Goal: Find specific page/section: Find specific page/section

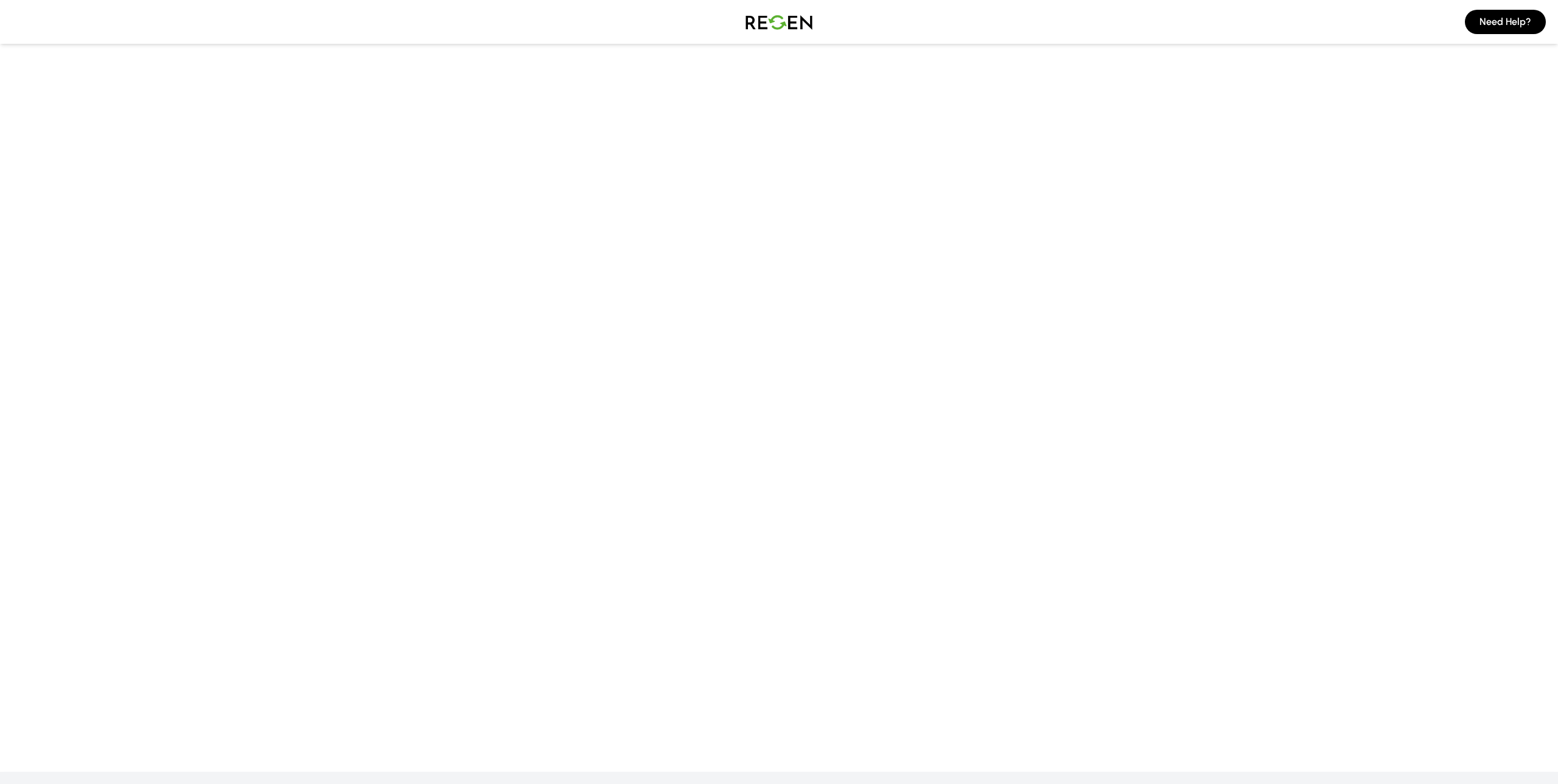
click at [285, 196] on main at bounding box center [779, 342] width 1558 height 662
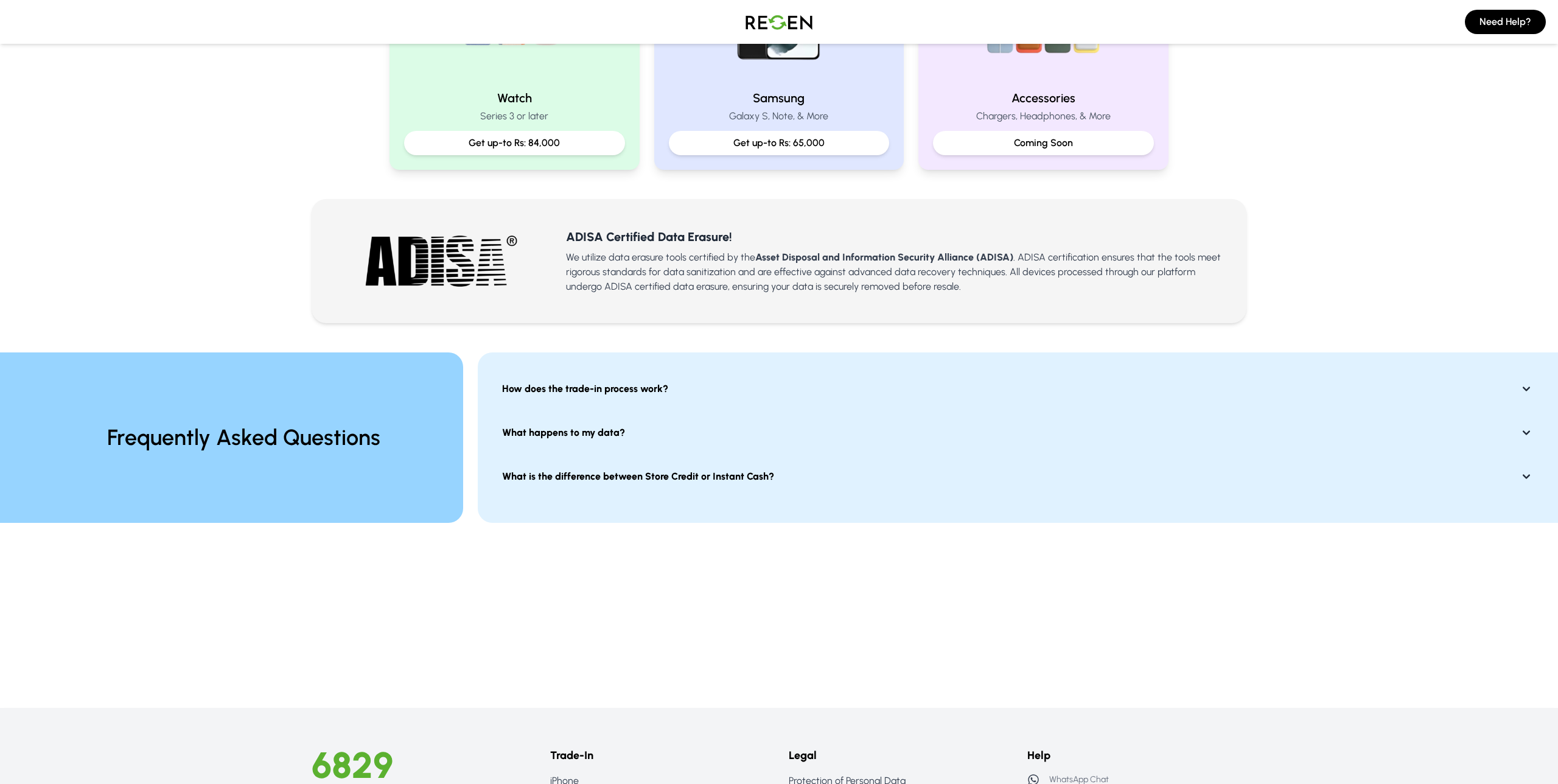
scroll to position [334, 0]
